Goal: Information Seeking & Learning: Learn about a topic

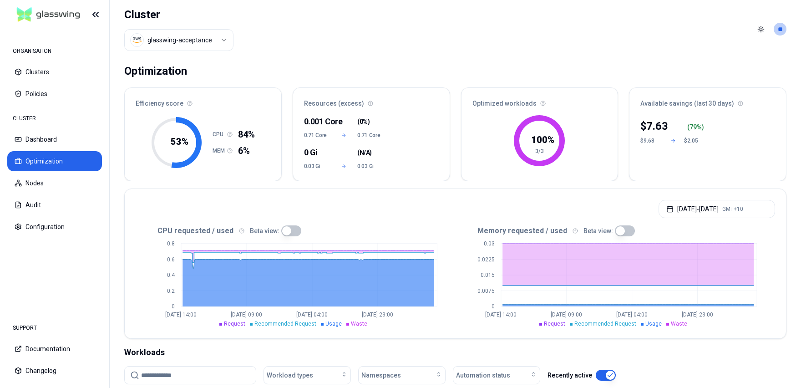
click at [217, 39] on html "ORGANISATION Clusters Policies CLUSTER Dashboard Optimization Nodes Audit Confi…" at bounding box center [400, 194] width 801 height 388
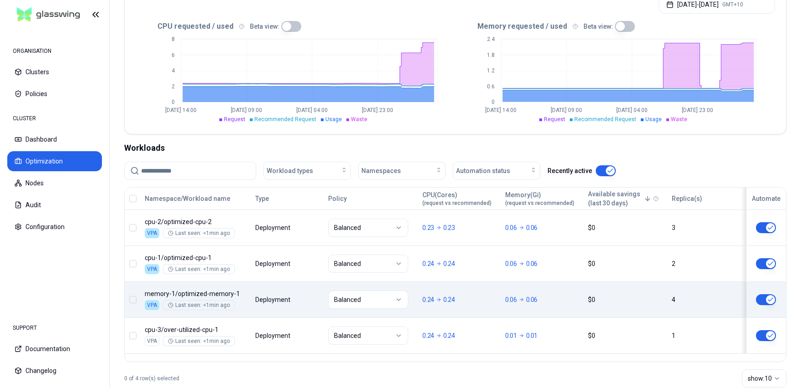
scroll to position [217, 0]
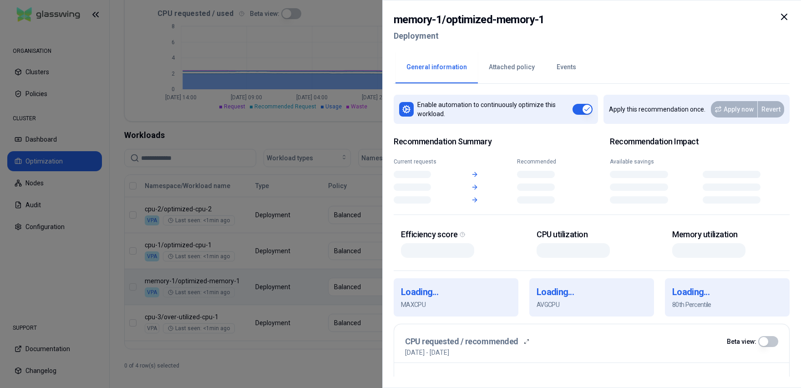
scroll to position [217, 0]
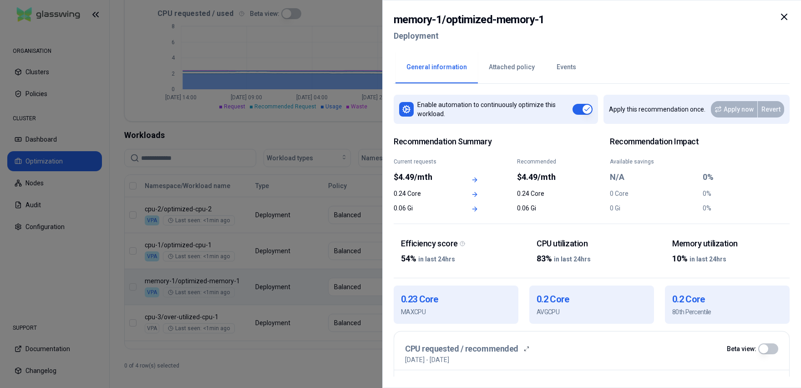
click at [216, 253] on div at bounding box center [400, 194] width 801 height 388
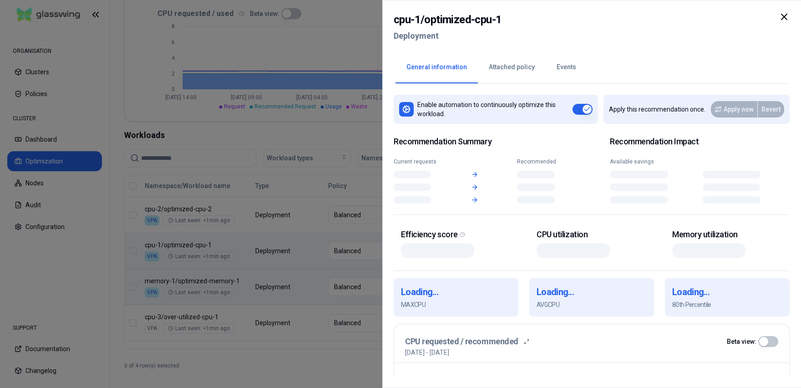
scroll to position [217, 0]
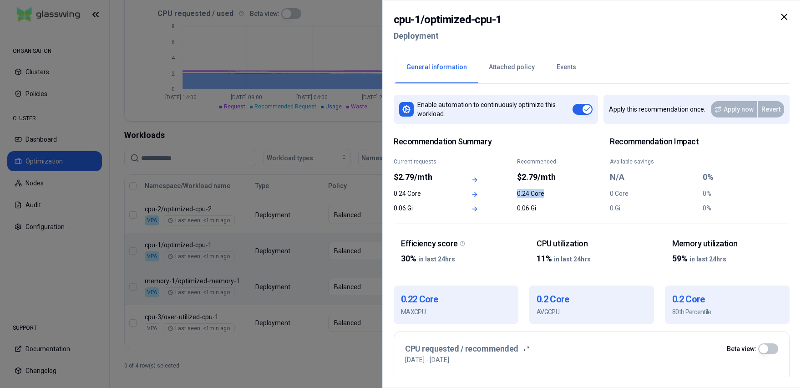
drag, startPoint x: 394, startPoint y: 193, endPoint x: 580, endPoint y: 193, distance: 186.5
click at [580, 193] on div "Recommendation Summary Current requests $2.79/mth Recommended $2.79/mth 0.24 Co…" at bounding box center [592, 177] width 396 height 93
click at [569, 193] on div "0.24 Core" at bounding box center [545, 193] width 56 height 9
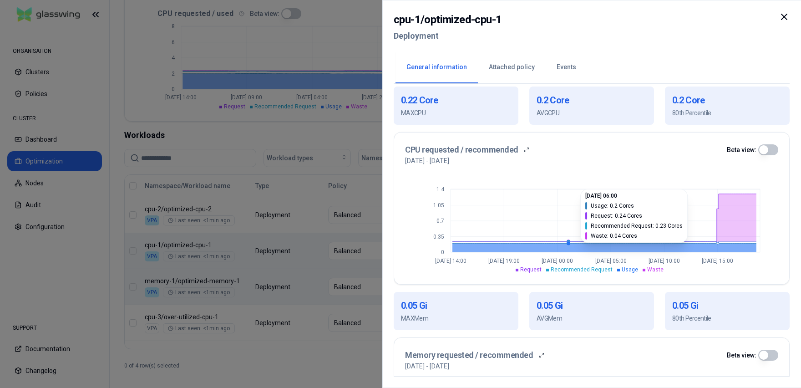
scroll to position [198, 0]
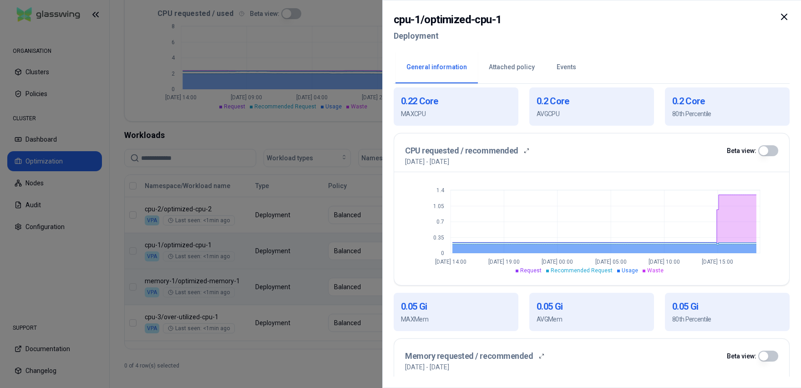
click at [322, 131] on div at bounding box center [400, 194] width 801 height 388
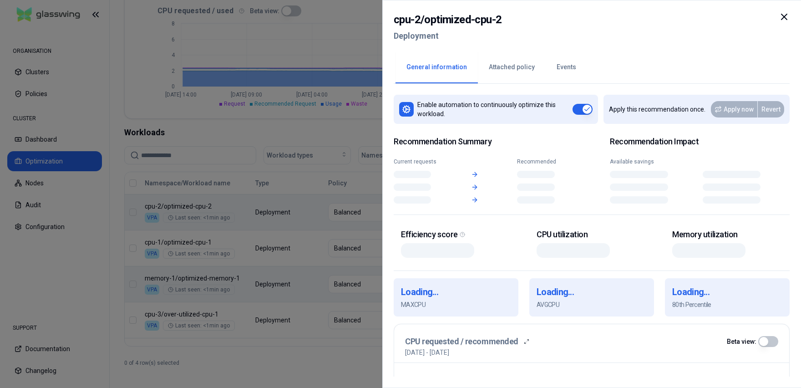
scroll to position [220, 0]
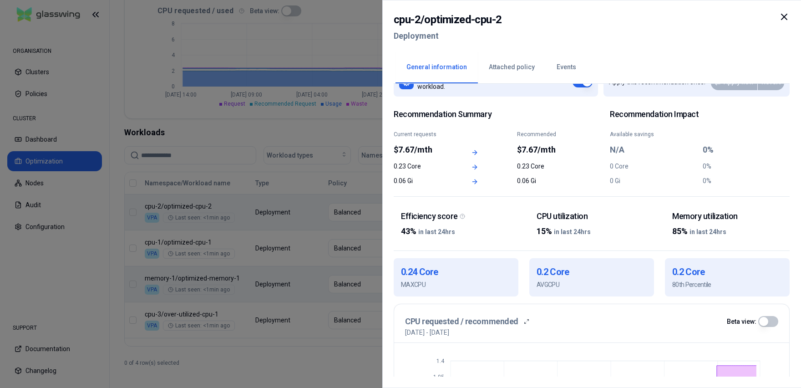
scroll to position [28, 0]
drag, startPoint x: 392, startPoint y: 133, endPoint x: 450, endPoint y: 137, distance: 57.5
click at [450, 137] on div "cpu-2 / optimized-cpu-2 Deployment General information Attached policy Events E…" at bounding box center [591, 194] width 419 height 388
click at [433, 134] on div "Current requests" at bounding box center [422, 133] width 56 height 7
click at [408, 133] on div "Current requests" at bounding box center [422, 133] width 56 height 7
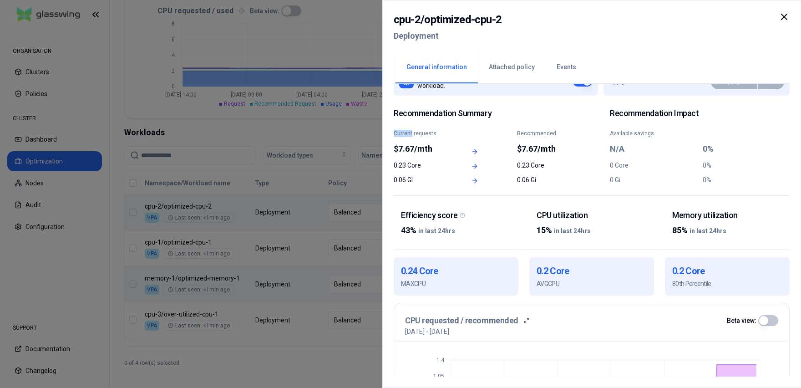
click at [408, 133] on div "Current requests" at bounding box center [422, 133] width 56 height 7
click at [428, 133] on div "Current requests" at bounding box center [422, 133] width 56 height 7
drag, startPoint x: 428, startPoint y: 133, endPoint x: 419, endPoint y: 133, distance: 8.6
click at [427, 133] on div "Current requests" at bounding box center [422, 133] width 56 height 7
click at [404, 133] on div "Current requests" at bounding box center [422, 133] width 56 height 7
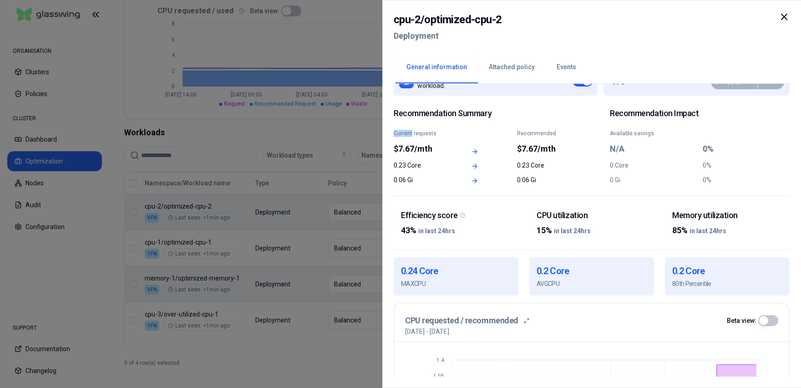
click at [404, 133] on div "Current requests" at bounding box center [422, 133] width 56 height 7
click at [437, 131] on div "Current requests" at bounding box center [422, 133] width 56 height 7
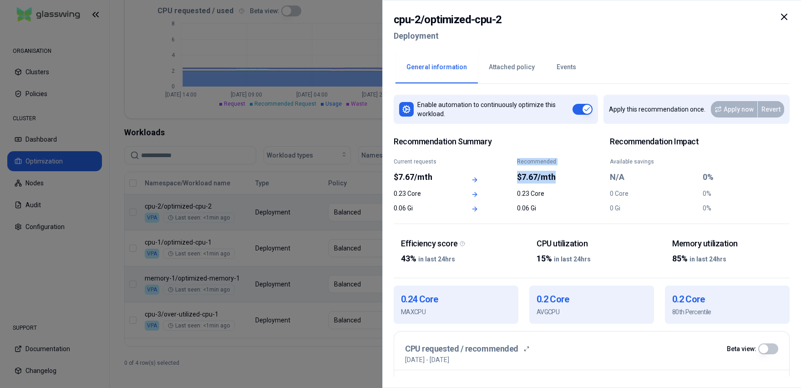
drag, startPoint x: 393, startPoint y: 176, endPoint x: 566, endPoint y: 174, distance: 172.9
click at [566, 174] on div "cpu-2 / optimized-cpu-2 Deployment General information Attached policy Events E…" at bounding box center [591, 194] width 419 height 388
click at [418, 162] on div "Current requests" at bounding box center [422, 161] width 56 height 7
drag, startPoint x: 393, startPoint y: 178, endPoint x: 585, endPoint y: 176, distance: 191.6
click at [585, 176] on div "cpu-2 / optimized-cpu-2 Deployment General information Attached policy Events E…" at bounding box center [591, 194] width 419 height 388
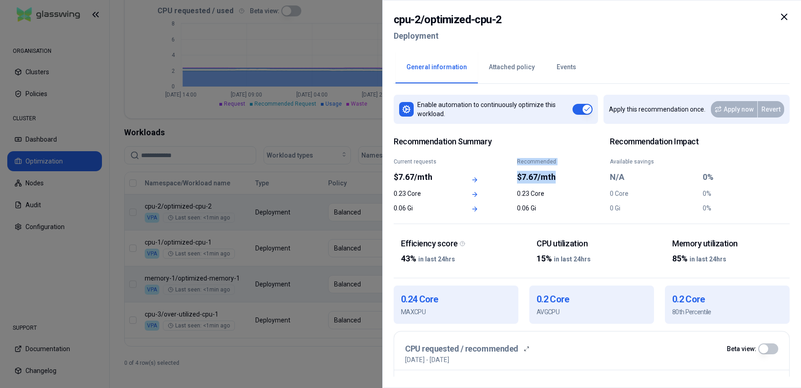
click at [560, 177] on div "$7.67/mth" at bounding box center [545, 177] width 56 height 13
drag, startPoint x: 569, startPoint y: 177, endPoint x: 394, endPoint y: 159, distance: 176.1
click at [394, 159] on div "Current requests $7.67/mth Recommended $7.67/mth" at bounding box center [484, 170] width 180 height 25
click at [445, 155] on div "Recommendation Summary Current requests $7.67/mth Recommended $7.67/mth 0.23 Co…" at bounding box center [484, 174] width 180 height 76
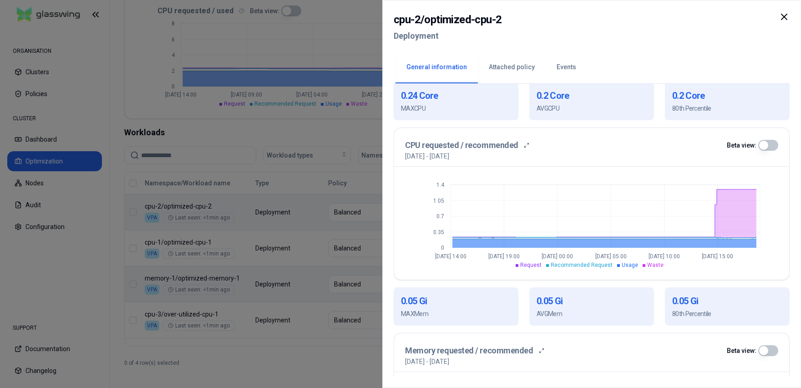
scroll to position [204, 0]
click at [305, 63] on div at bounding box center [400, 194] width 801 height 388
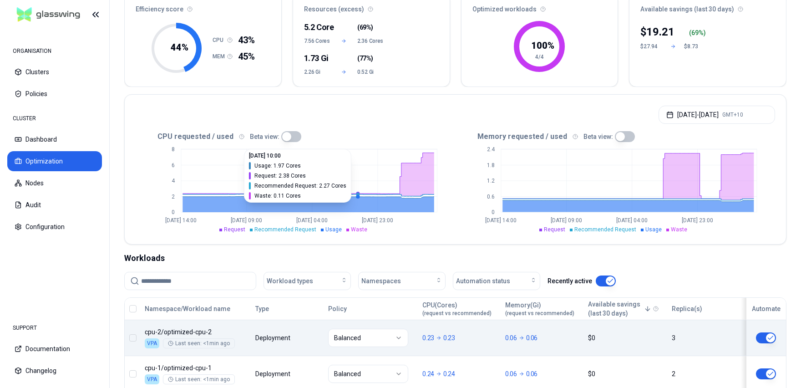
scroll to position [136, 0]
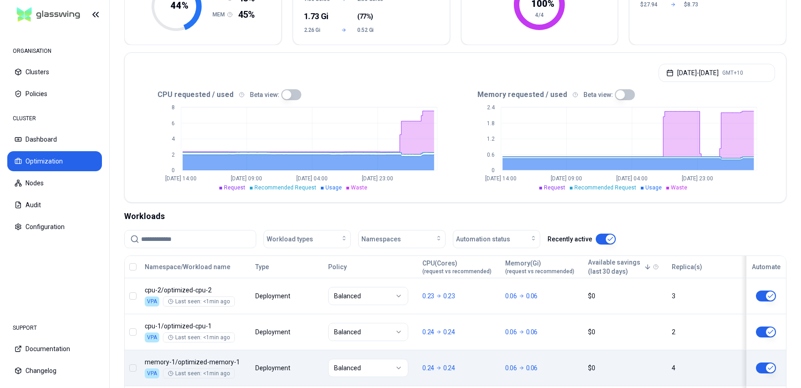
click at [301, 291] on div "Namespace/Workload name Type Policy CPU(Cores) (request vs recommended) Memory(…" at bounding box center [455, 339] width 661 height 166
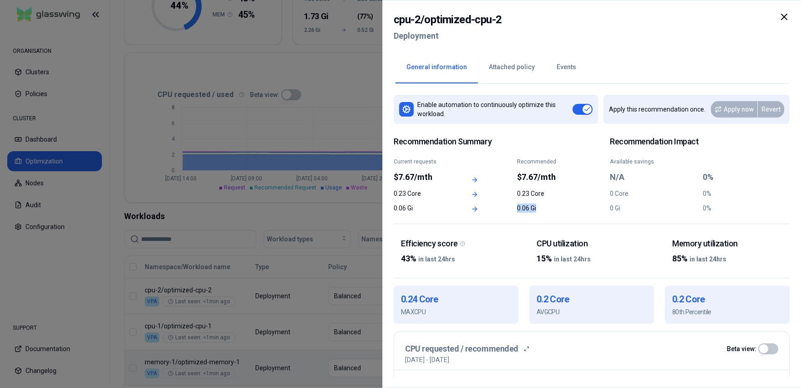
drag, startPoint x: 395, startPoint y: 160, endPoint x: 550, endPoint y: 208, distance: 162.3
click at [560, 213] on div "Recommendation Summary Current requests $7.67/mth Recommended $7.67/mth 0.23 Co…" at bounding box center [592, 177] width 396 height 93
drag, startPoint x: 561, startPoint y: 181, endPoint x: 563, endPoint y: 171, distance: 10.3
click at [561, 181] on div "$7.67/mth" at bounding box center [545, 177] width 56 height 13
click at [783, 17] on icon at bounding box center [783, 16] width 5 height 5
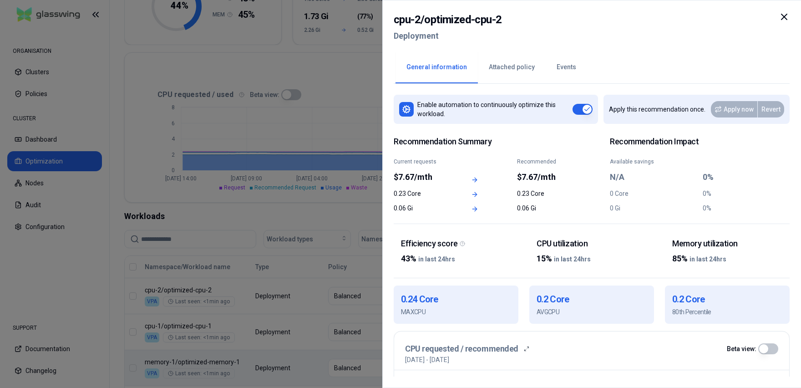
scroll to position [136, 0]
